Goal: Check status

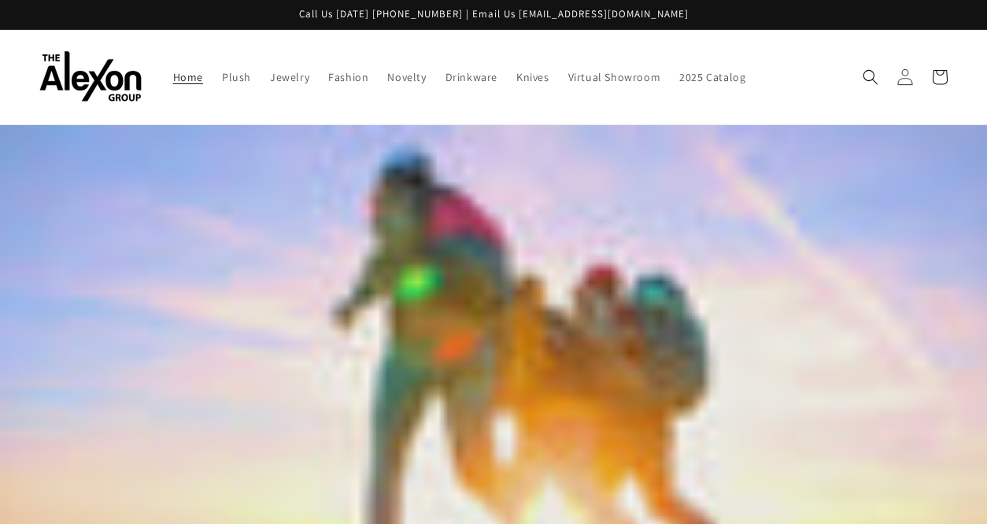
click at [905, 68] on icon at bounding box center [904, 76] width 17 height 17
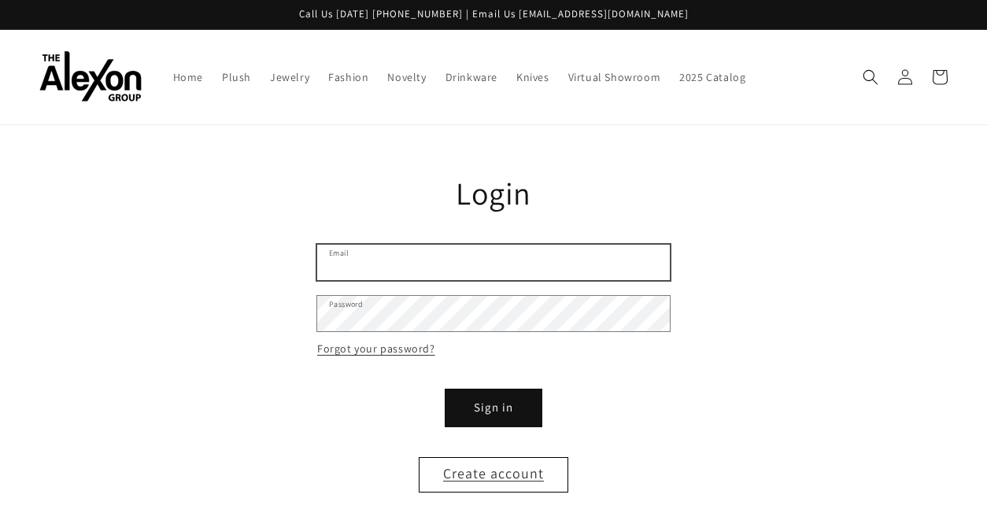
type input "**********"
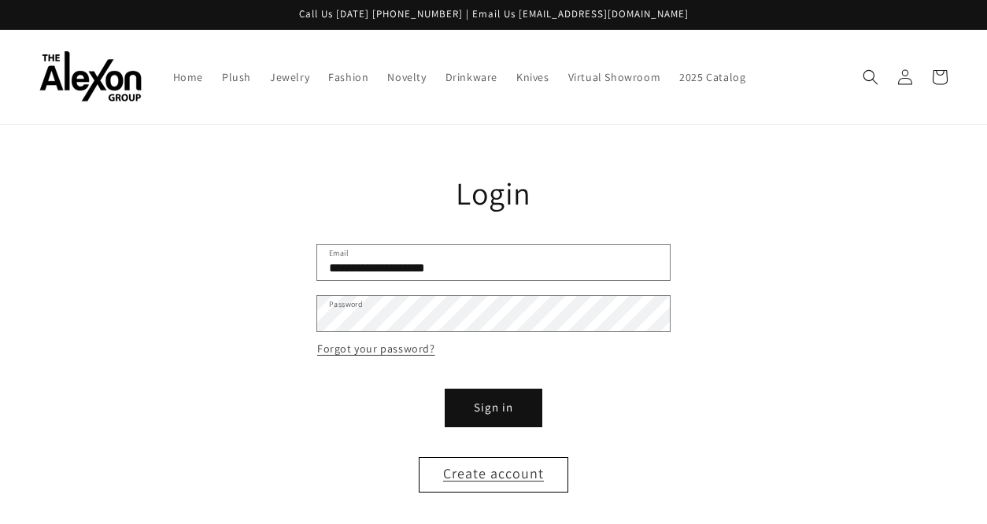
click at [477, 390] on button "Sign in" at bounding box center [493, 407] width 94 height 35
click at [508, 392] on button "Sign in" at bounding box center [493, 407] width 94 height 35
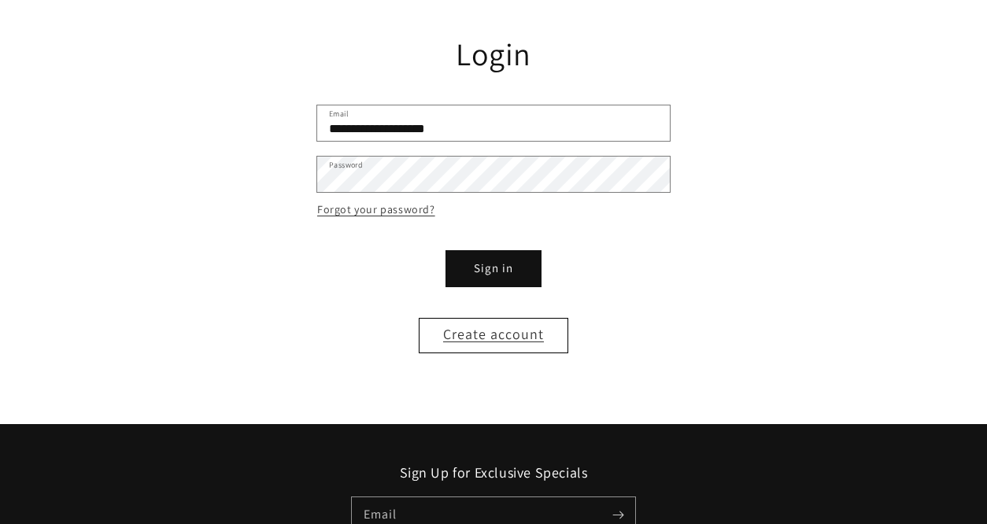
scroll to position [141, 0]
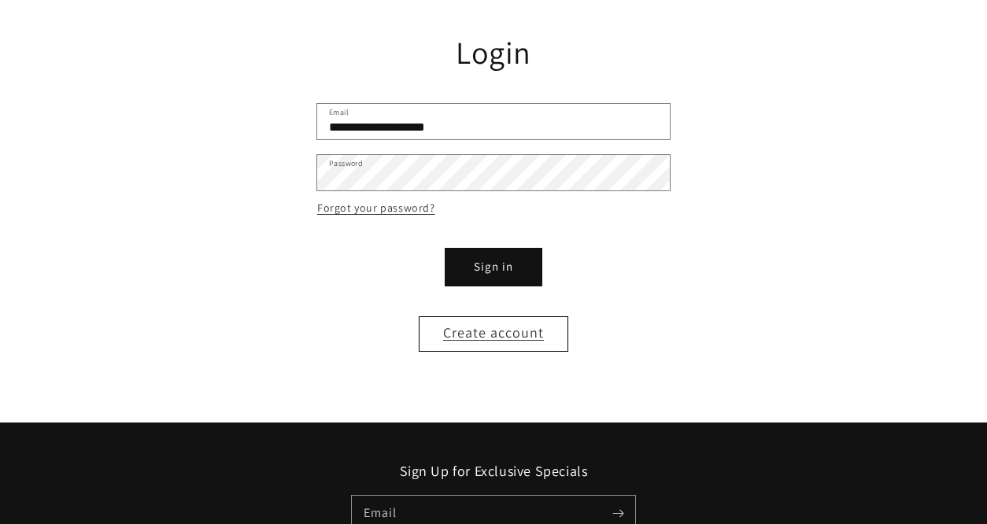
click at [500, 254] on button "Sign in" at bounding box center [493, 266] width 94 height 35
click at [509, 253] on button "Sign in" at bounding box center [493, 266] width 94 height 35
click at [498, 257] on button "Sign in" at bounding box center [493, 266] width 94 height 35
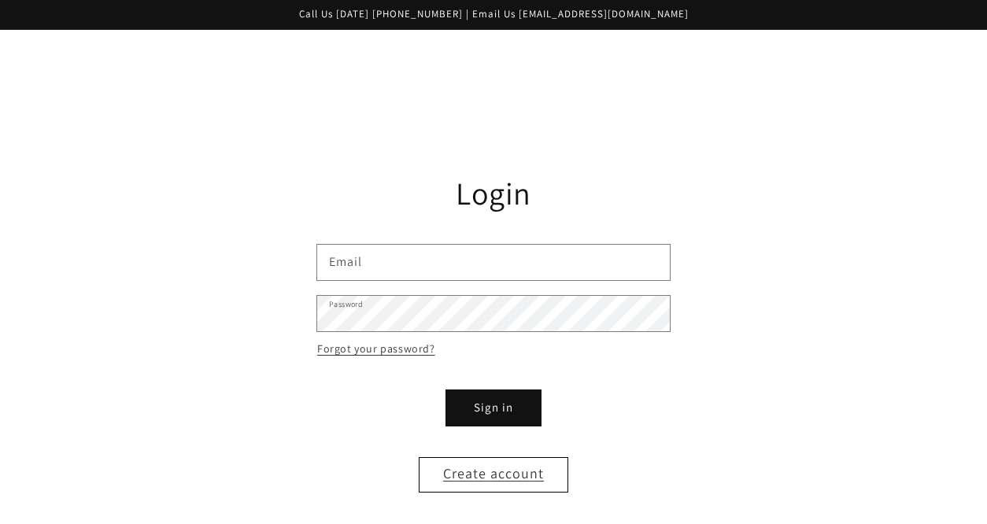
scroll to position [141, 0]
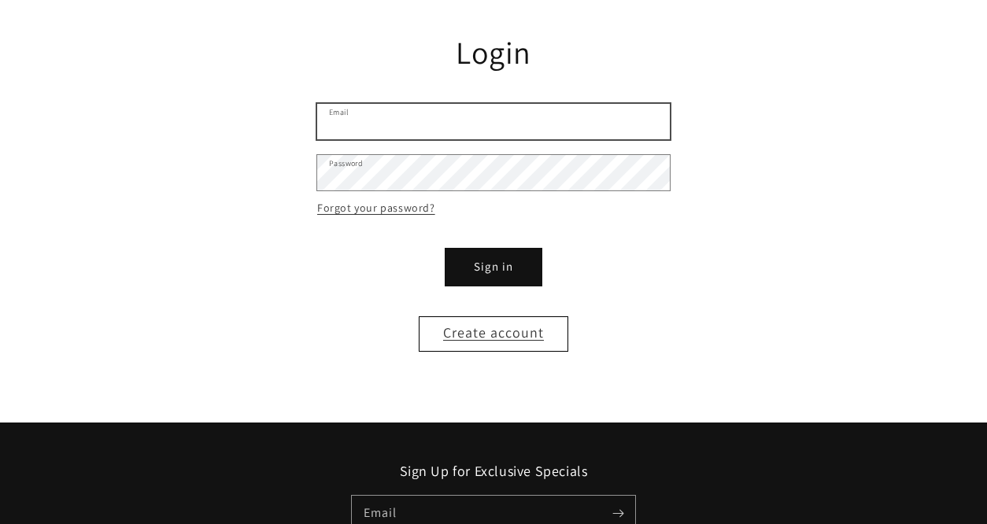
type input "**********"
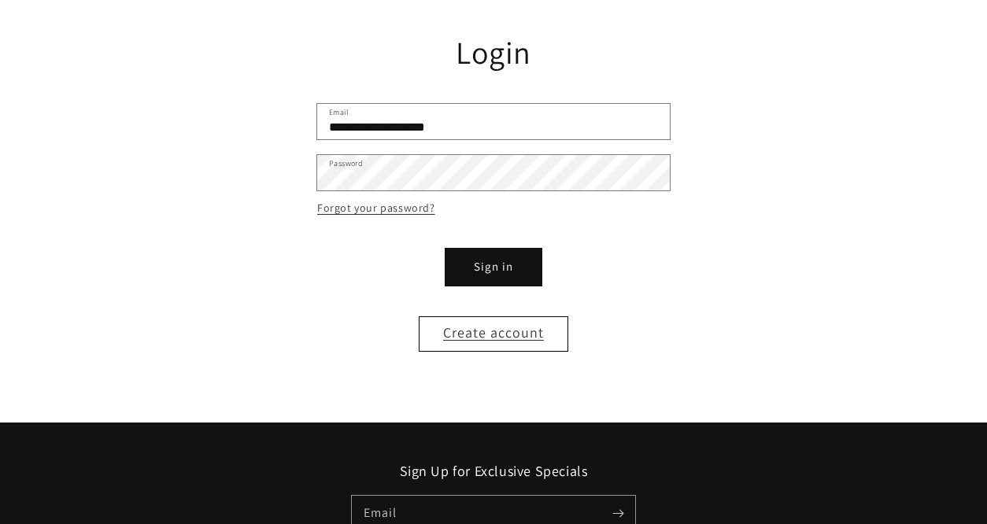
click at [497, 249] on button "Sign in" at bounding box center [493, 266] width 94 height 35
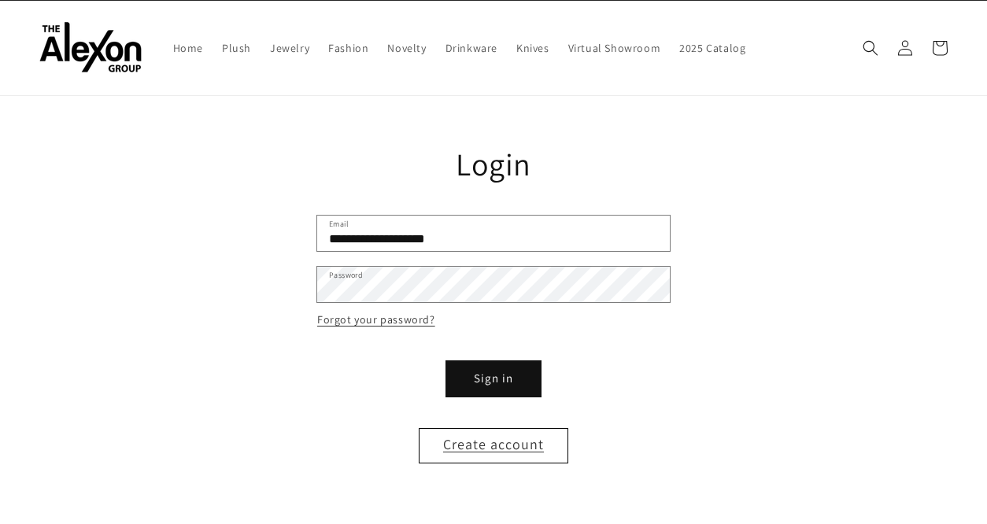
scroll to position [0, 0]
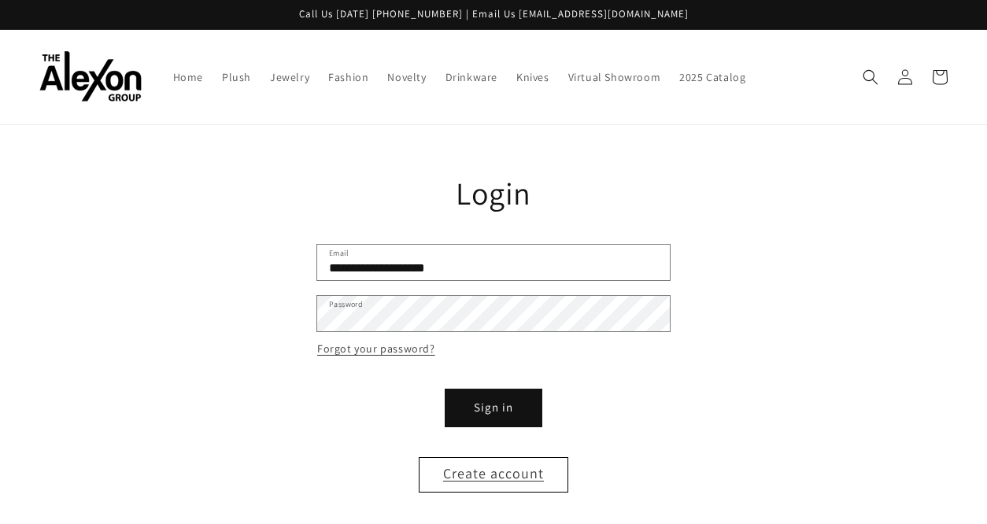
click at [507, 401] on button "Sign in" at bounding box center [493, 407] width 94 height 35
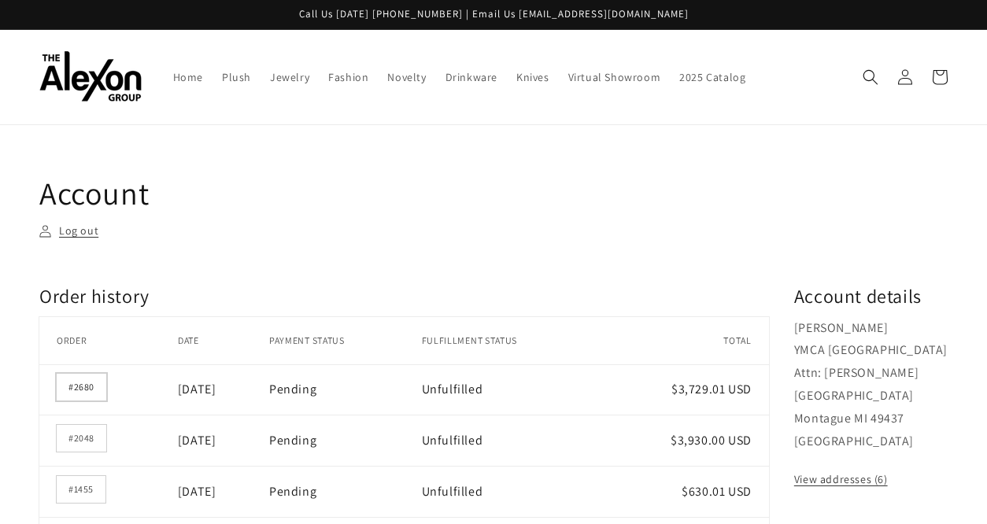
click at [77, 374] on link "#2680" at bounding box center [82, 387] width 50 height 27
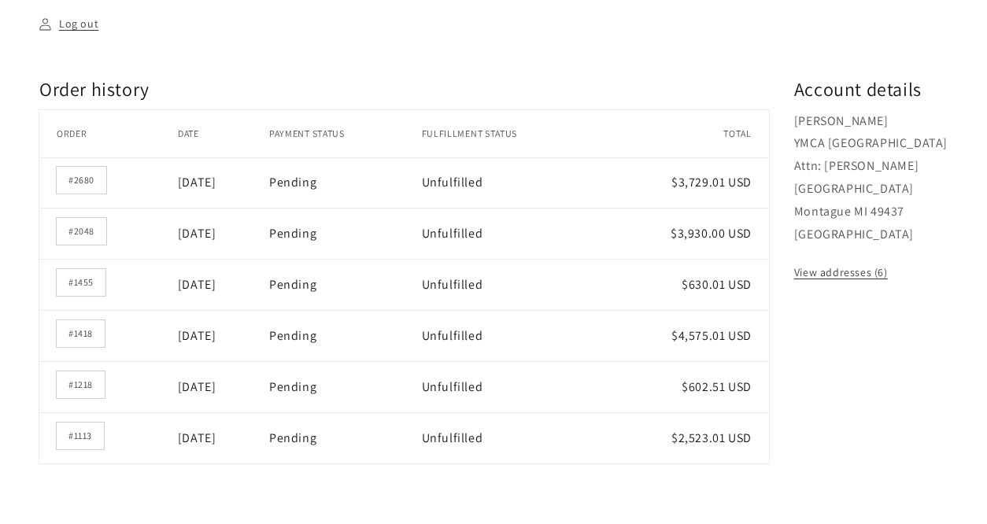
scroll to position [212, 0]
